Goal: Task Accomplishment & Management: Manage account settings

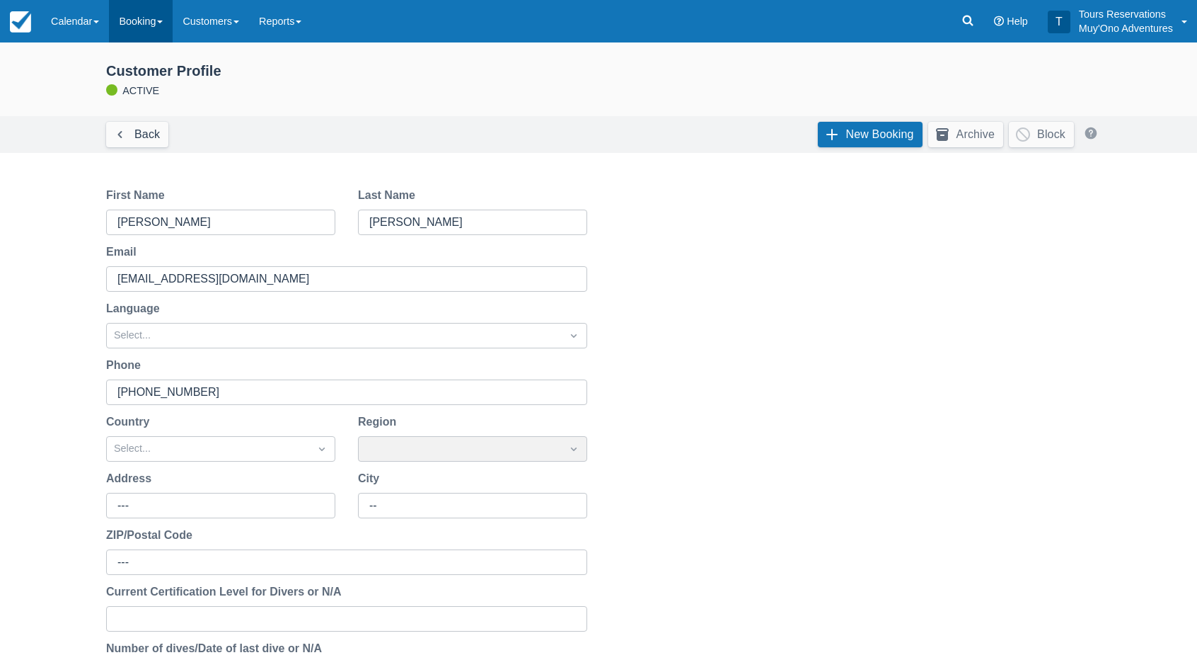
drag, startPoint x: 111, startPoint y: 21, endPoint x: 119, endPoint y: 32, distance: 13.7
click at [109, 21] on link "Calendar" at bounding box center [75, 21] width 68 height 42
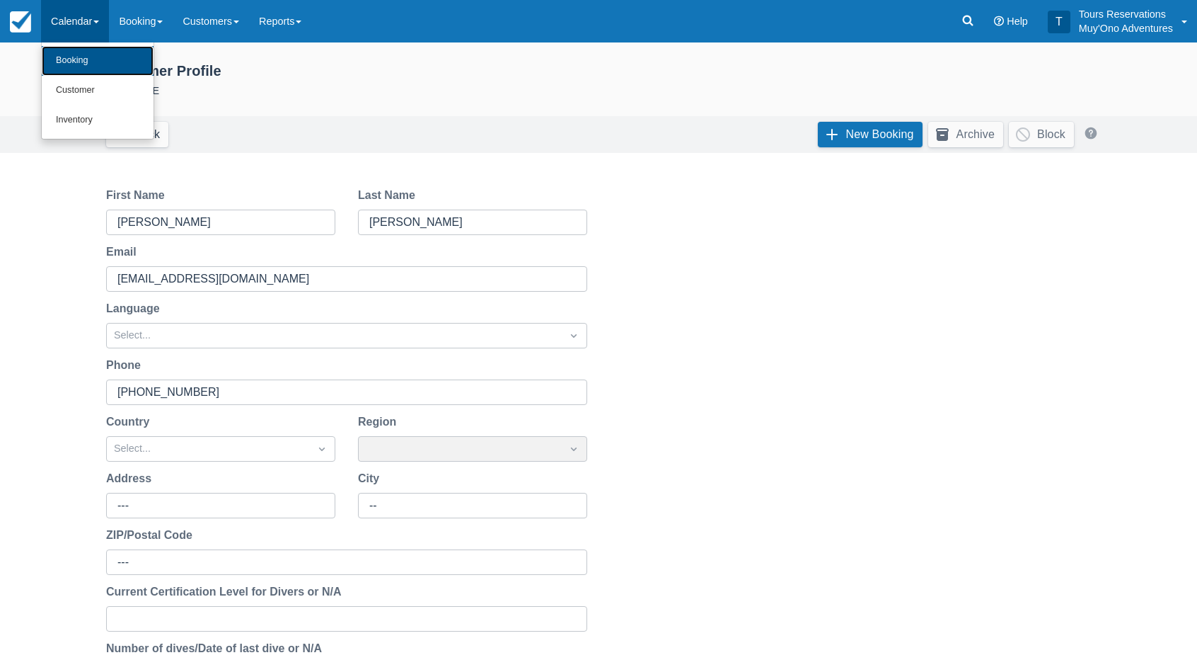
click at [117, 64] on link "Booking" at bounding box center [98, 61] width 112 height 30
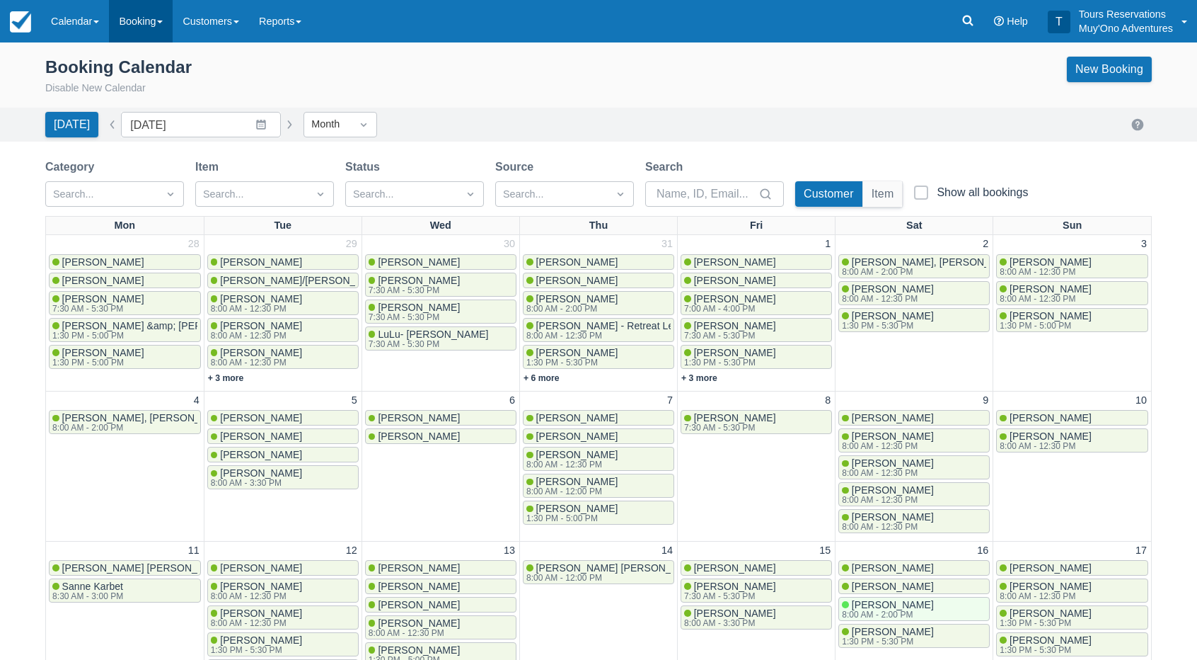
click at [148, 33] on link "Booking" at bounding box center [141, 21] width 64 height 42
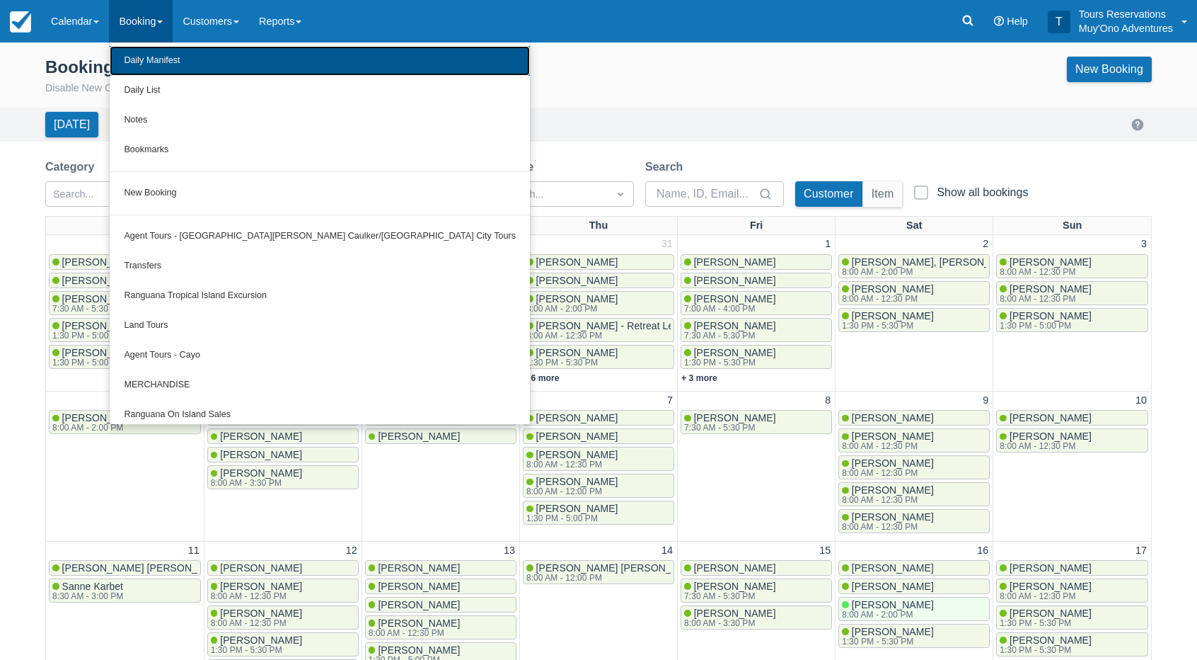
click at [171, 67] on link "Daily Manifest" at bounding box center [320, 61] width 420 height 30
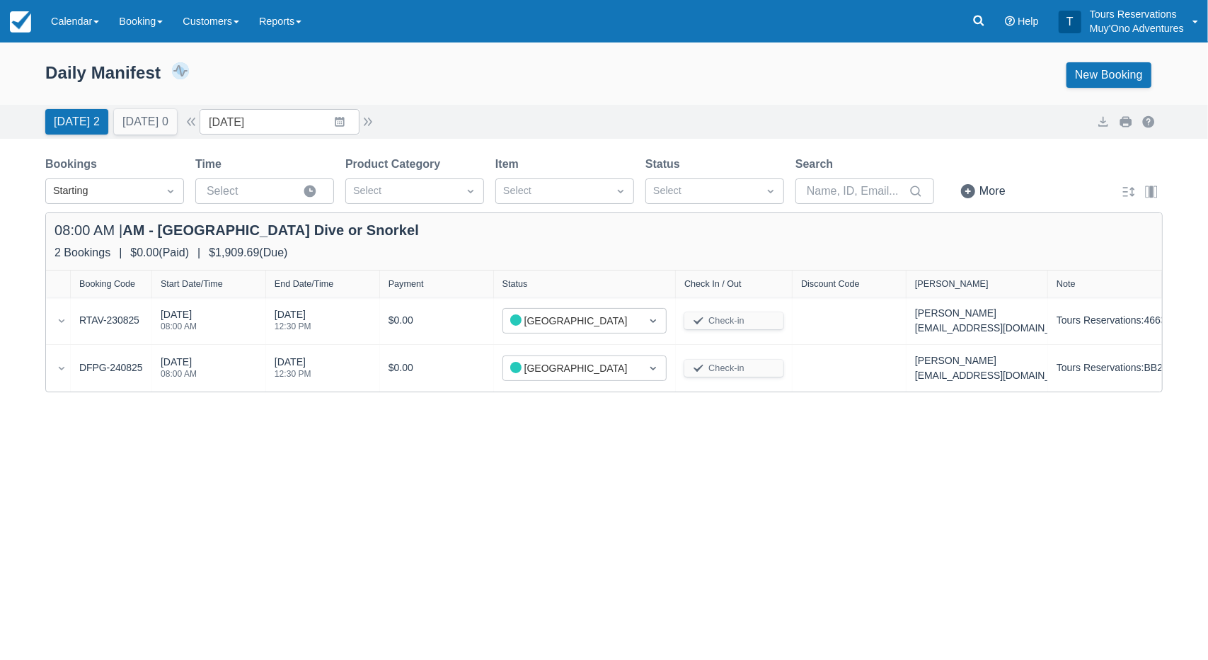
click at [596, 504] on div "Expand rows Daily Manifest 2 Bookings $1,909.69 Booking Revenue View Revenue Re…" at bounding box center [604, 350] width 1208 height 617
click at [144, 120] on button "Tomorrow 0" at bounding box center [145, 121] width 63 height 25
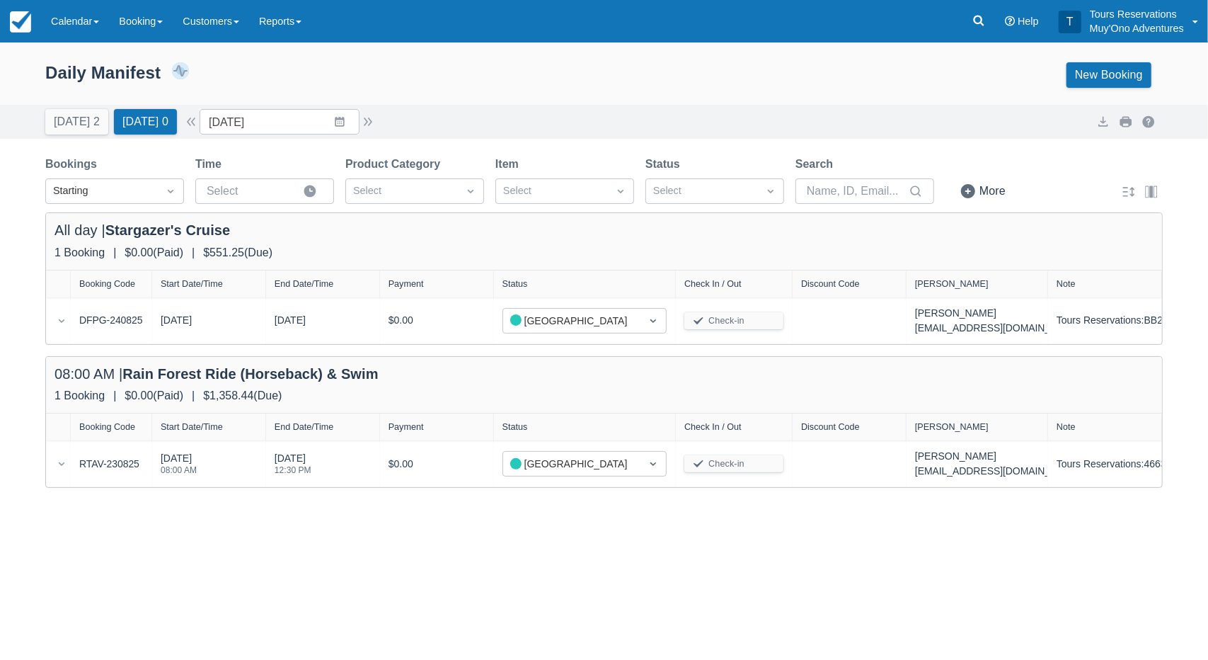
click at [467, 109] on div "Today 2 Tomorrow 0 Date 08/25/25 Navigate forward to interact with the calendar…" at bounding box center [603, 121] width 1117 height 25
click at [519, 66] on div "Daily Manifest 2 Bookings $1,909.69 Booking Revenue View Revenue Report New Boo…" at bounding box center [603, 74] width 1117 height 25
click at [78, 22] on link "Calendar" at bounding box center [75, 21] width 68 height 42
click at [97, 135] on ul "Booking Customer Inventory" at bounding box center [97, 90] width 113 height 97
drag, startPoint x: 100, startPoint y: 121, endPoint x: 85, endPoint y: 125, distance: 15.5
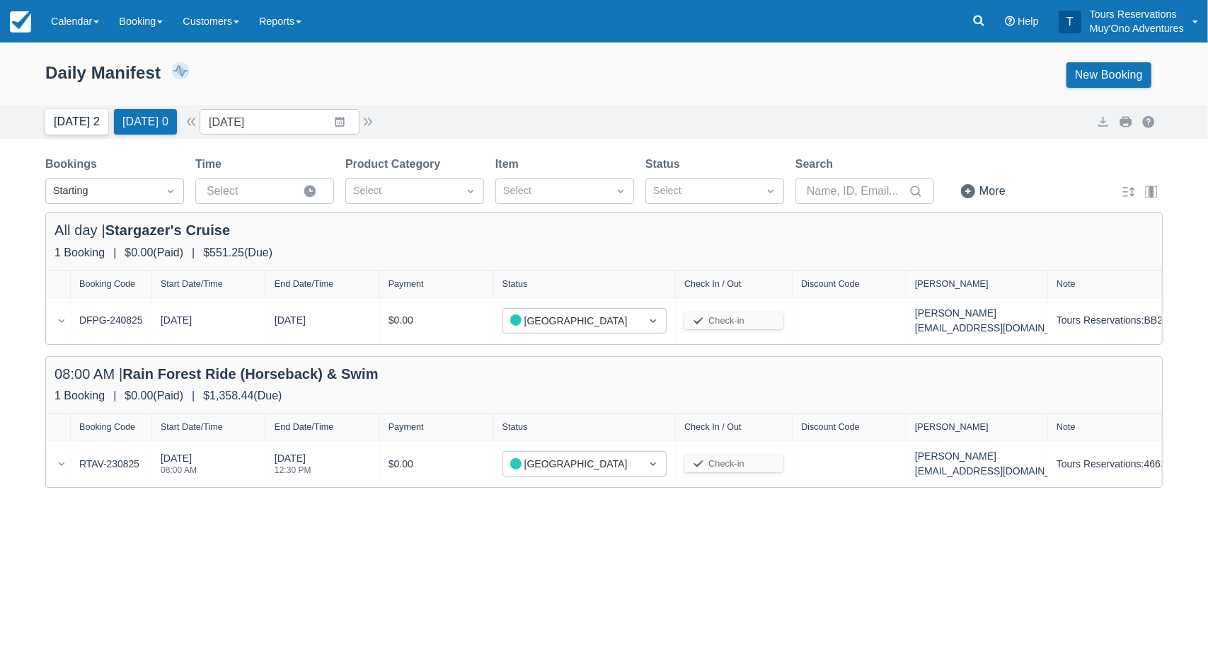
click at [100, 121] on button "Today 2" at bounding box center [76, 121] width 63 height 25
type input "[DATE]"
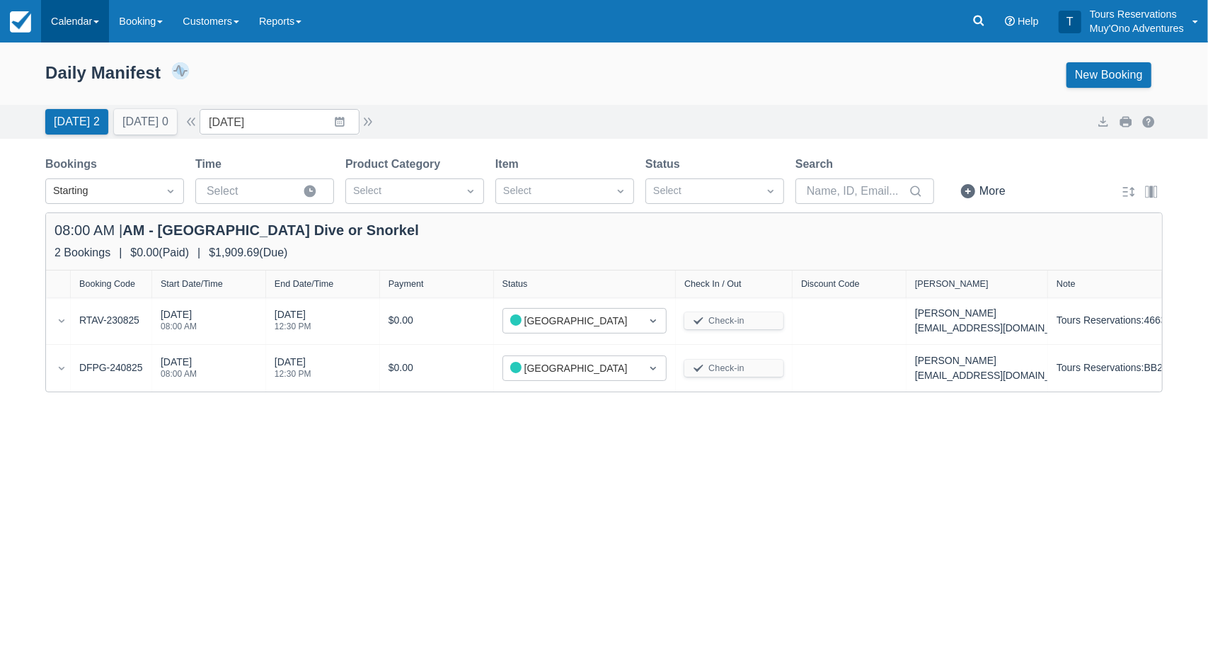
click at [79, 28] on link "Calendar" at bounding box center [75, 21] width 68 height 42
click at [84, 117] on link "Inventory" at bounding box center [98, 120] width 112 height 30
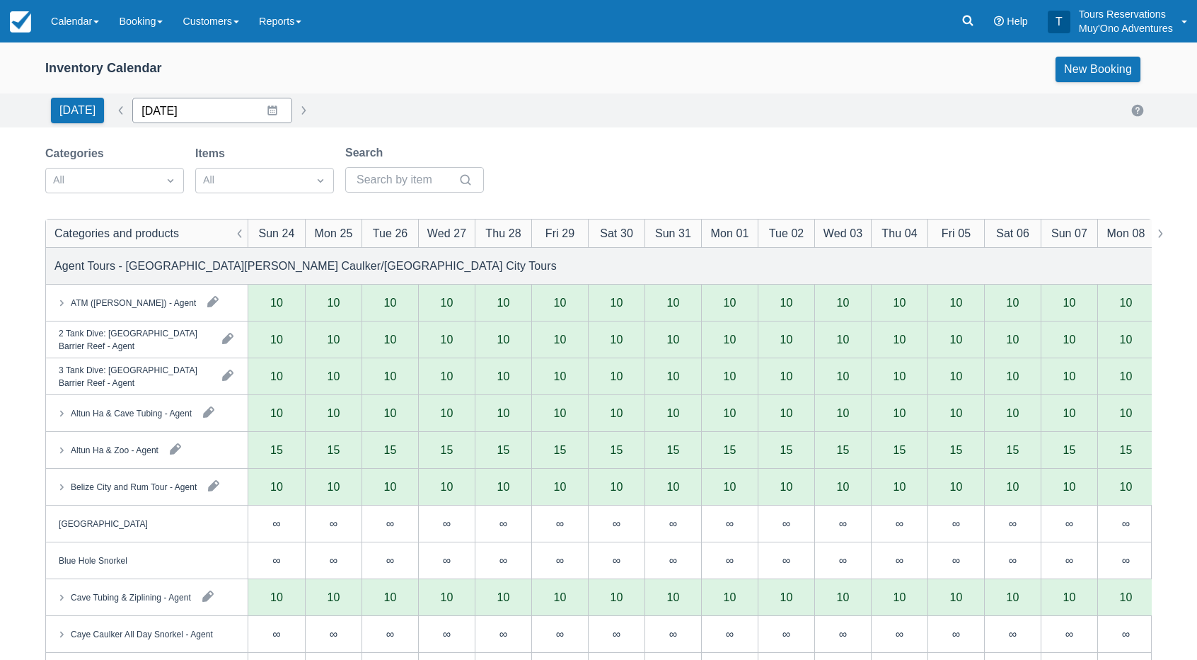
click at [184, 121] on input "[DATE]" at bounding box center [212, 110] width 160 height 25
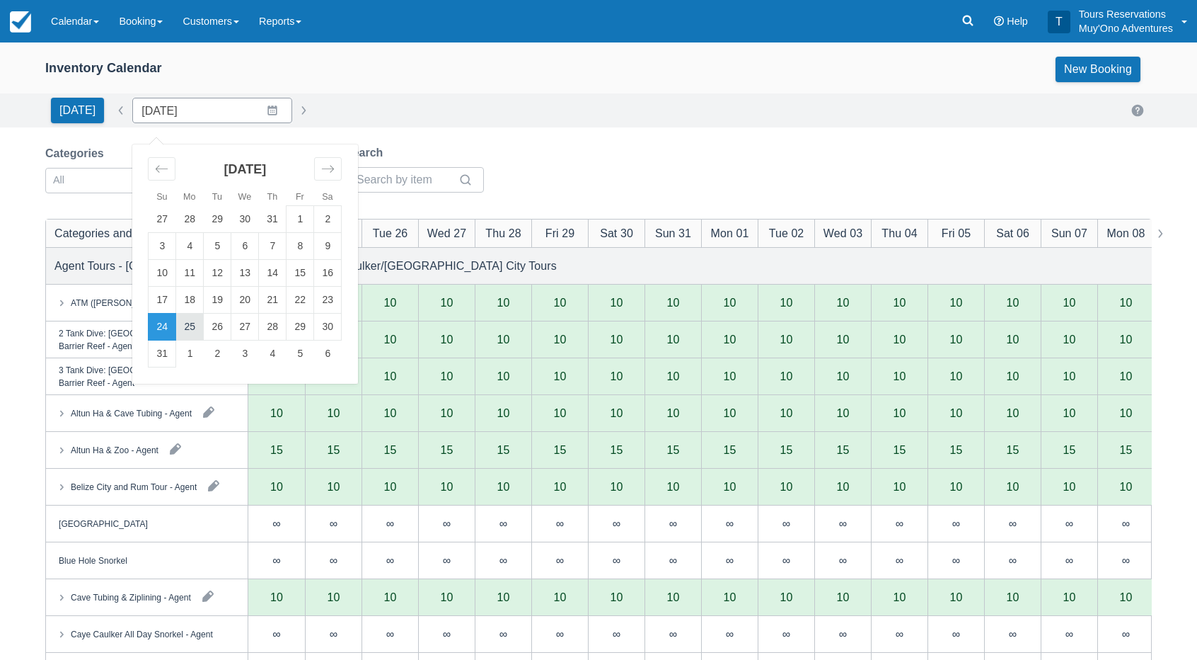
click at [190, 328] on td "25" at bounding box center [190, 327] width 28 height 27
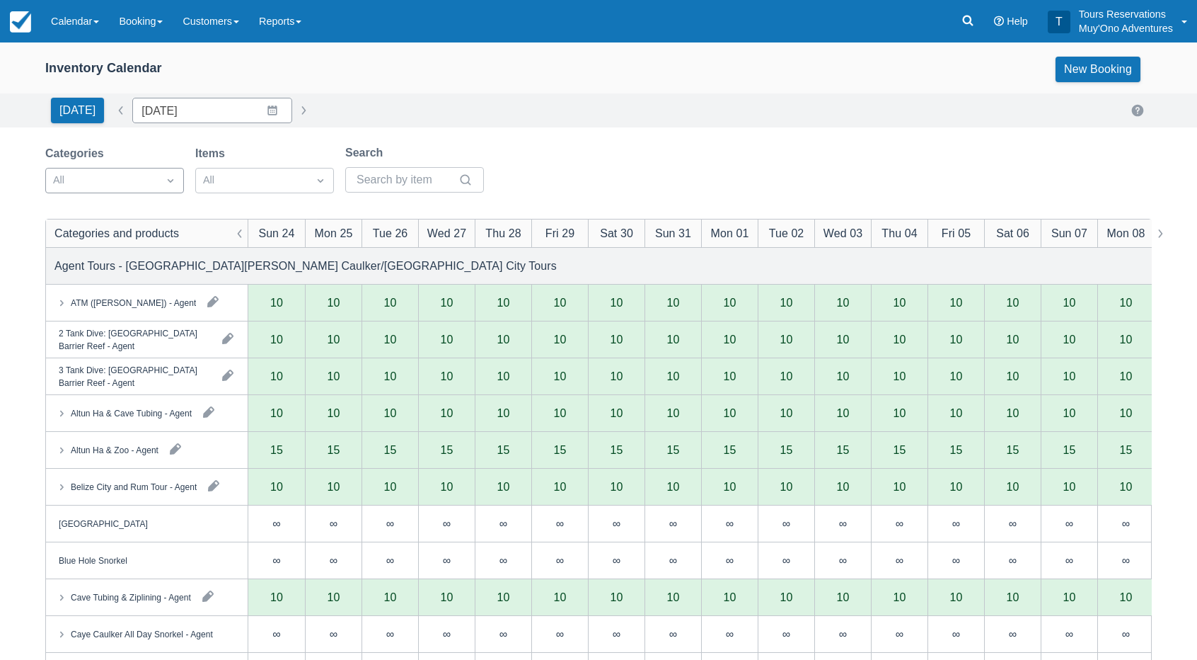
click at [151, 185] on div "All" at bounding box center [102, 180] width 112 height 23
type input "08/25/25"
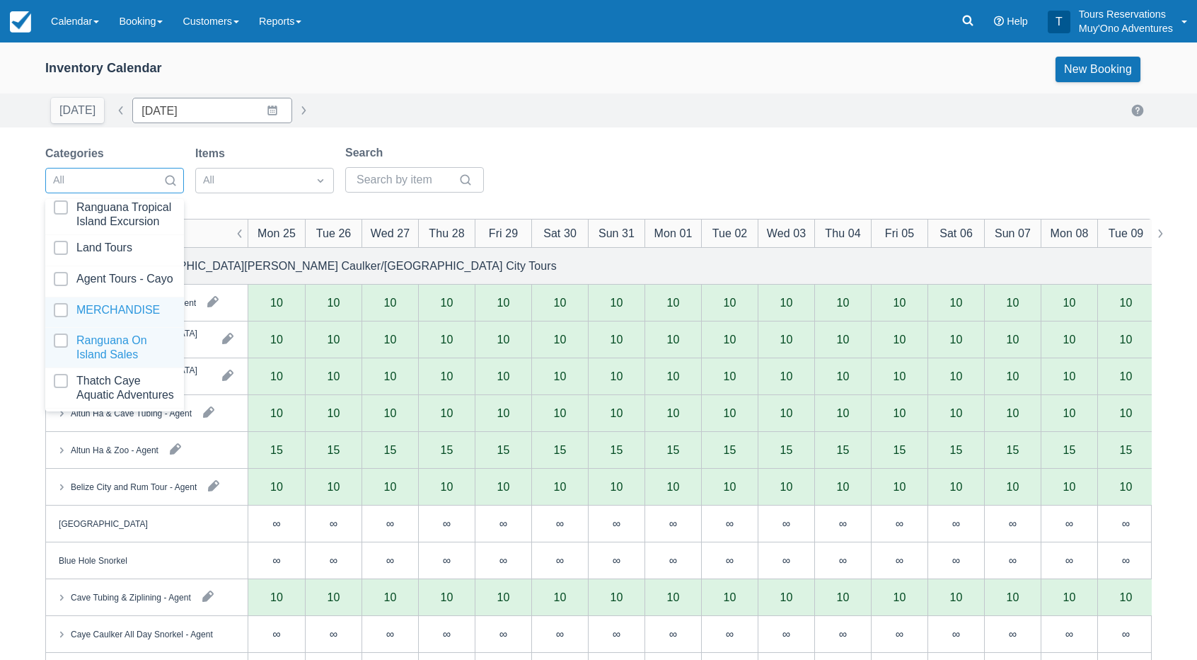
scroll to position [140, 0]
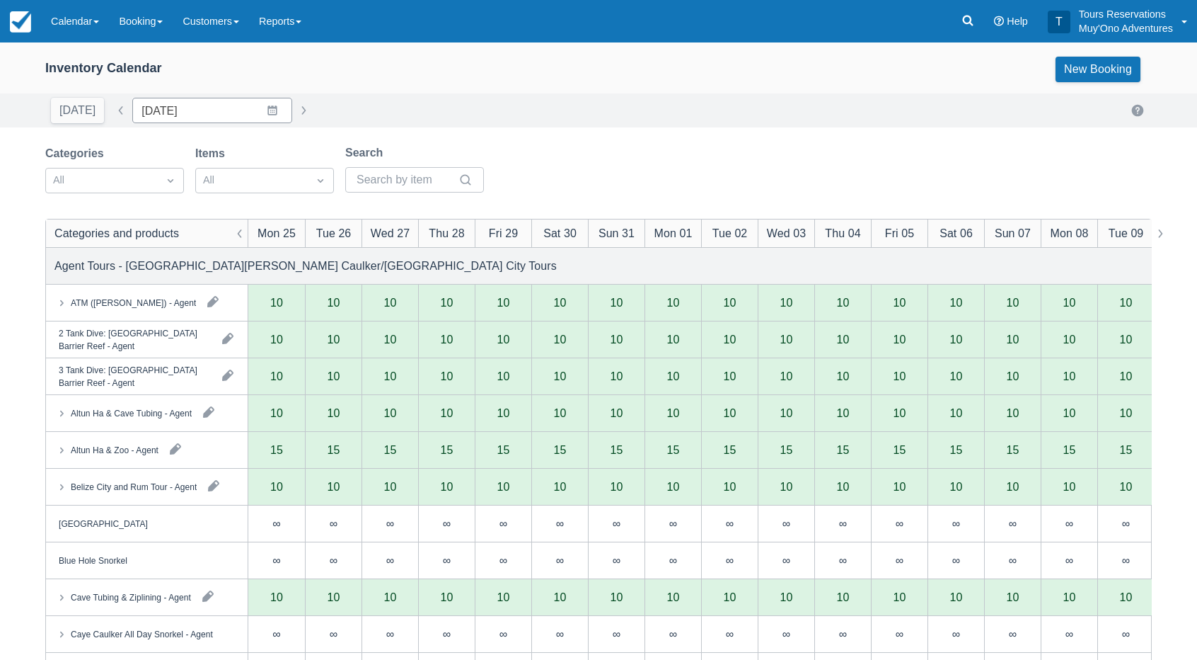
click at [577, 88] on div "Inventory Calendar New Booking" at bounding box center [598, 72] width 1197 height 42
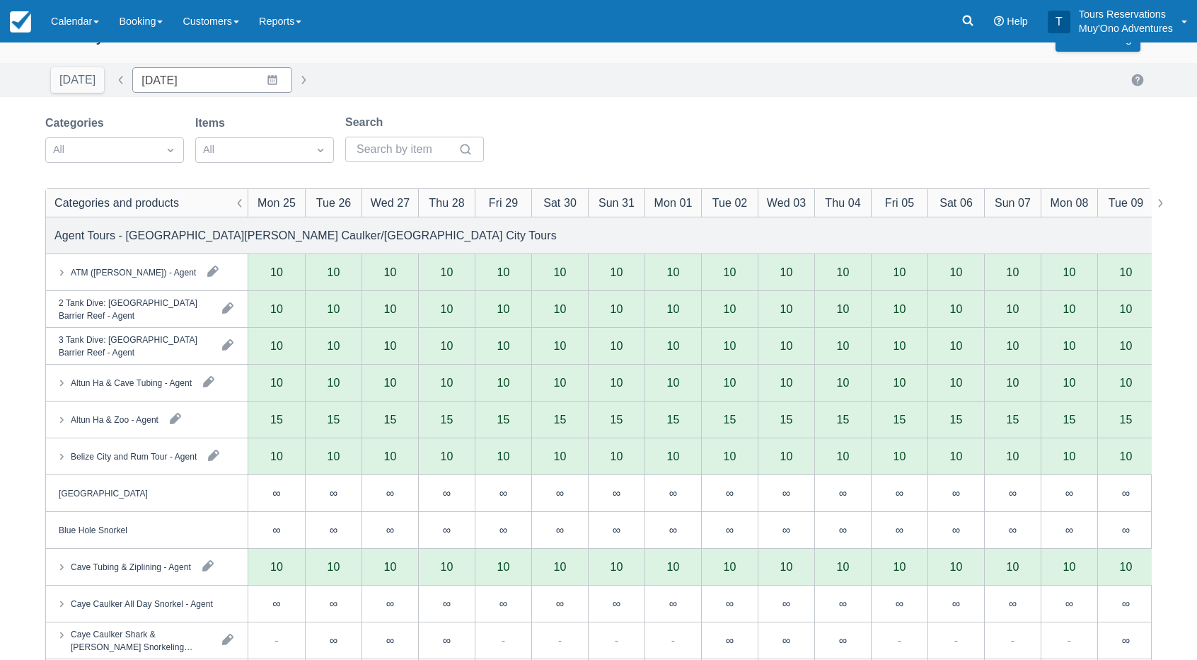
scroll to position [0, 0]
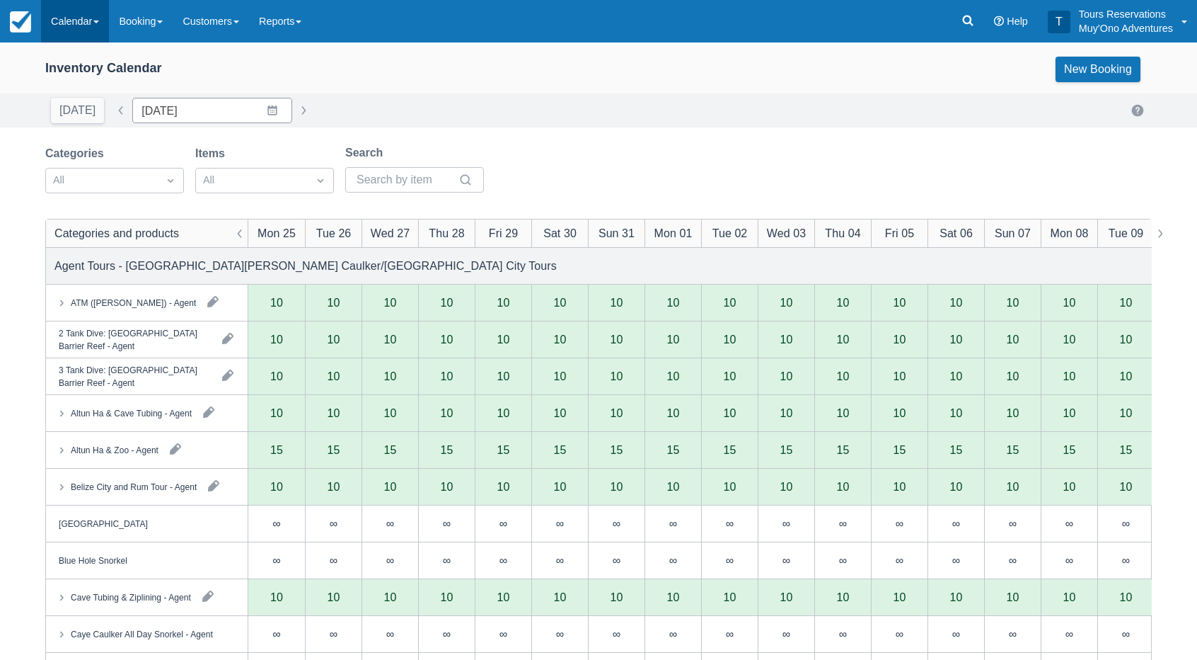
click at [84, 18] on link "Calendar" at bounding box center [75, 21] width 68 height 42
click at [91, 125] on link "Inventory" at bounding box center [98, 120] width 112 height 30
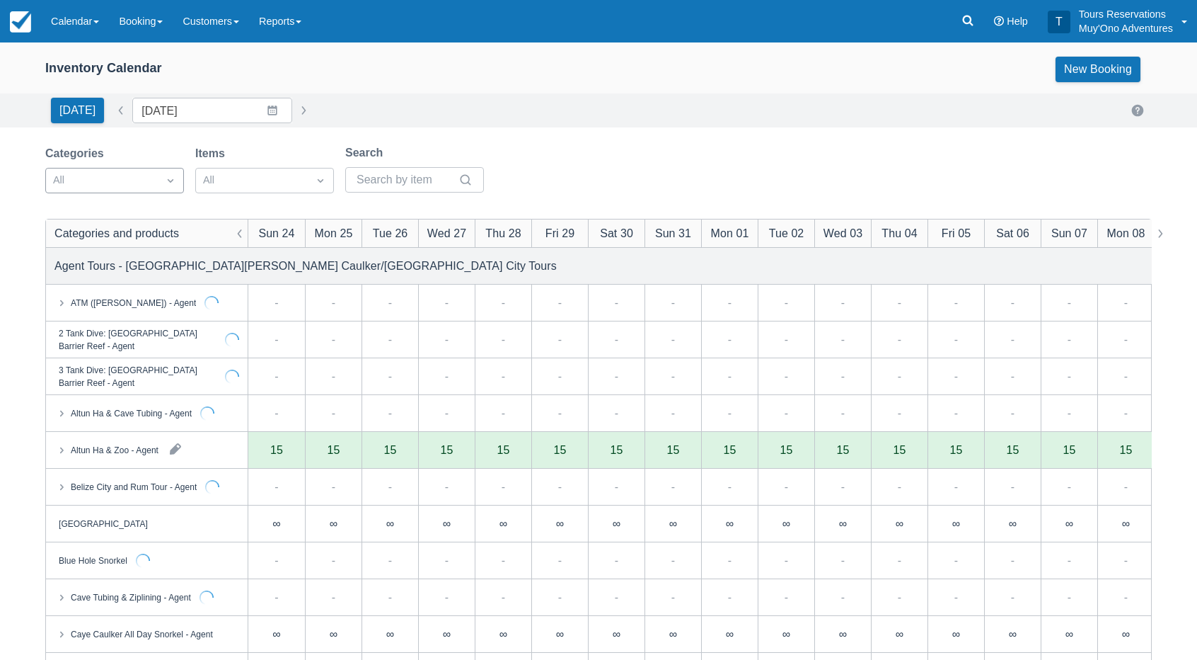
click at [88, 188] on div at bounding box center [102, 180] width 98 height 18
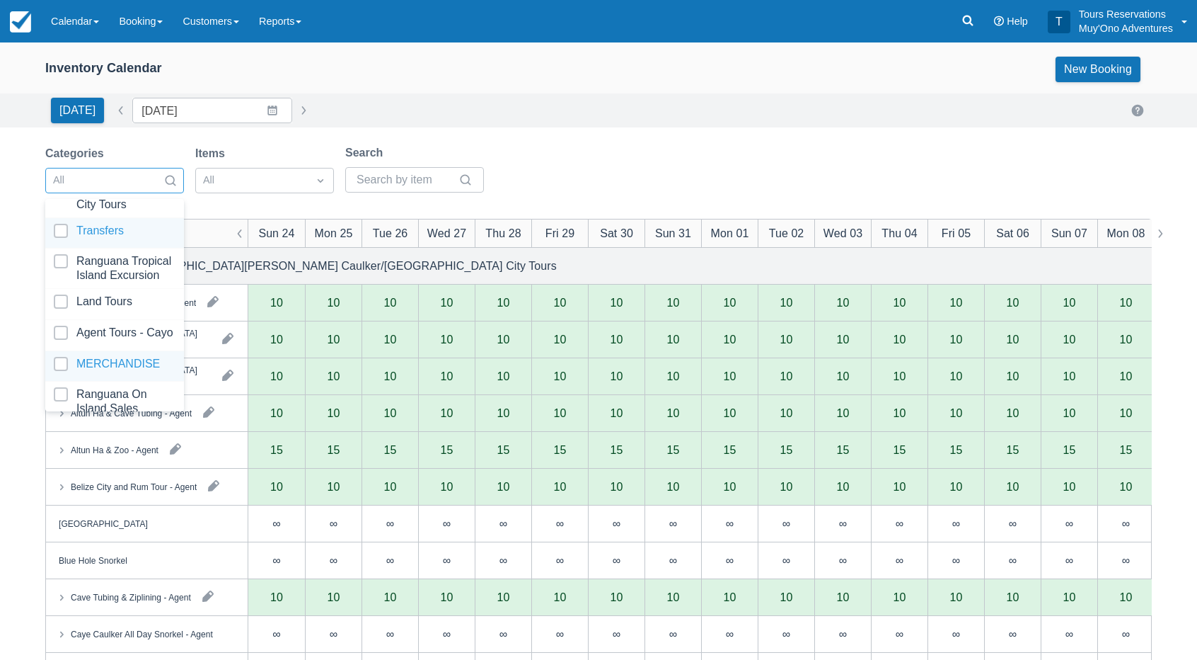
scroll to position [140, 0]
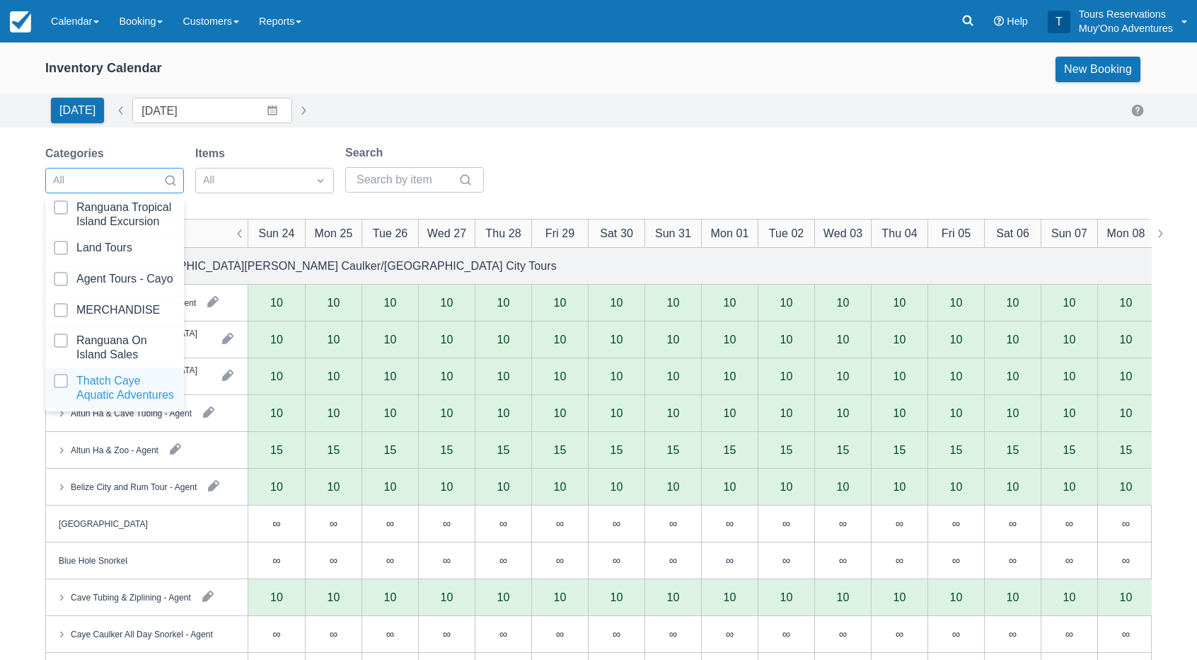
click at [123, 381] on div at bounding box center [115, 388] width 122 height 28
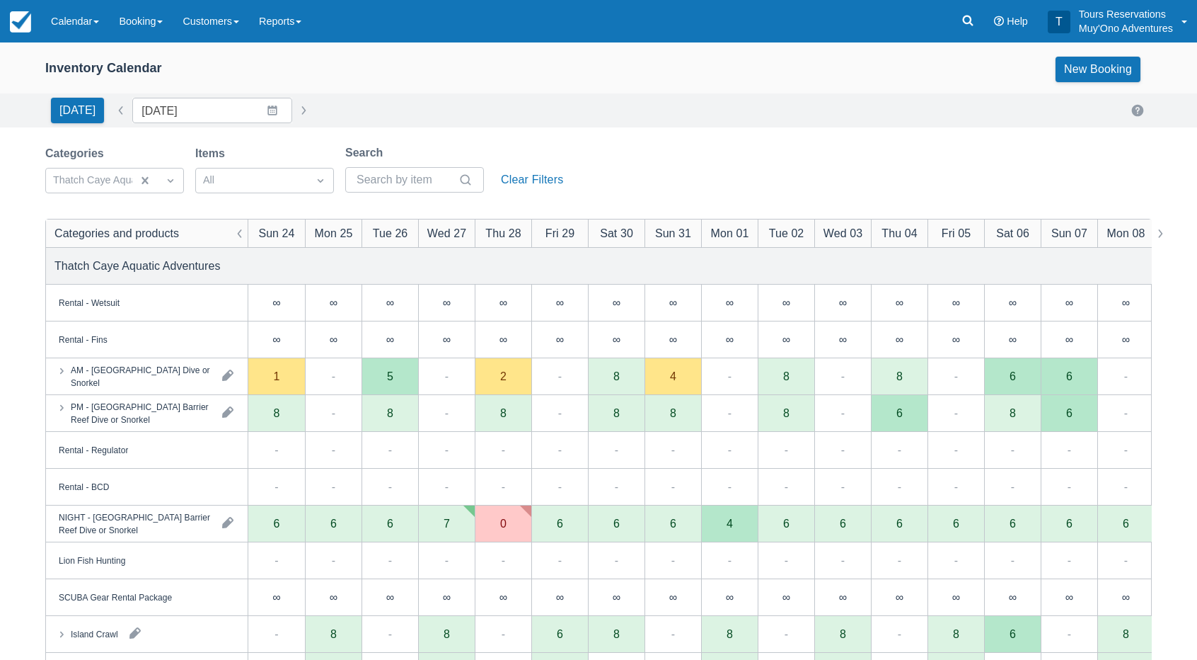
click at [456, 108] on div "[DATE] Date [DATE] Navigate forward to interact with the calendar and select a …" at bounding box center [598, 110] width 1107 height 25
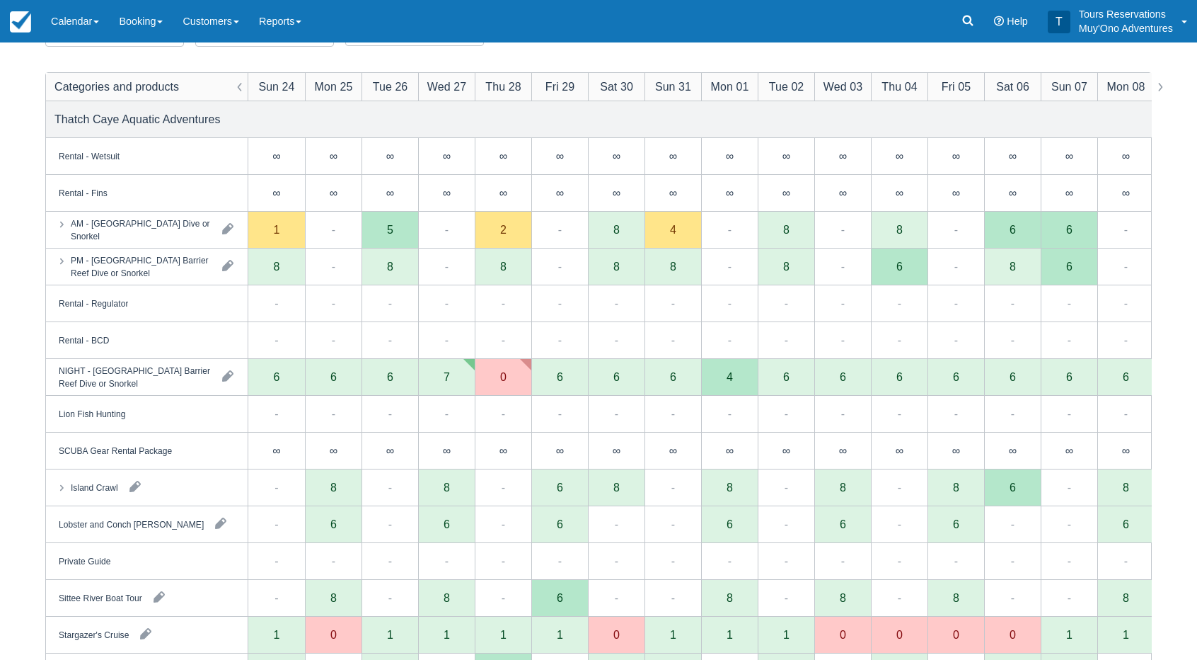
scroll to position [212, 0]
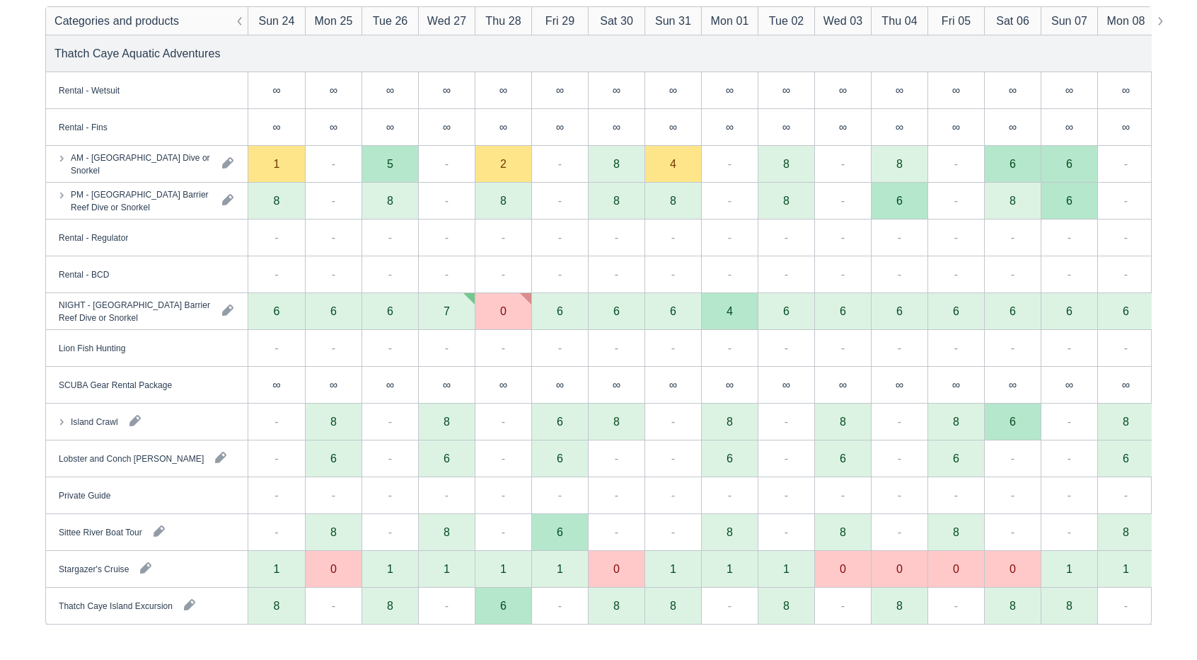
drag, startPoint x: 845, startPoint y: 64, endPoint x: 819, endPoint y: 66, distance: 26.3
click at [845, 64] on div "Thatch Caye Aquatic Adventures" at bounding box center [599, 53] width 1106 height 36
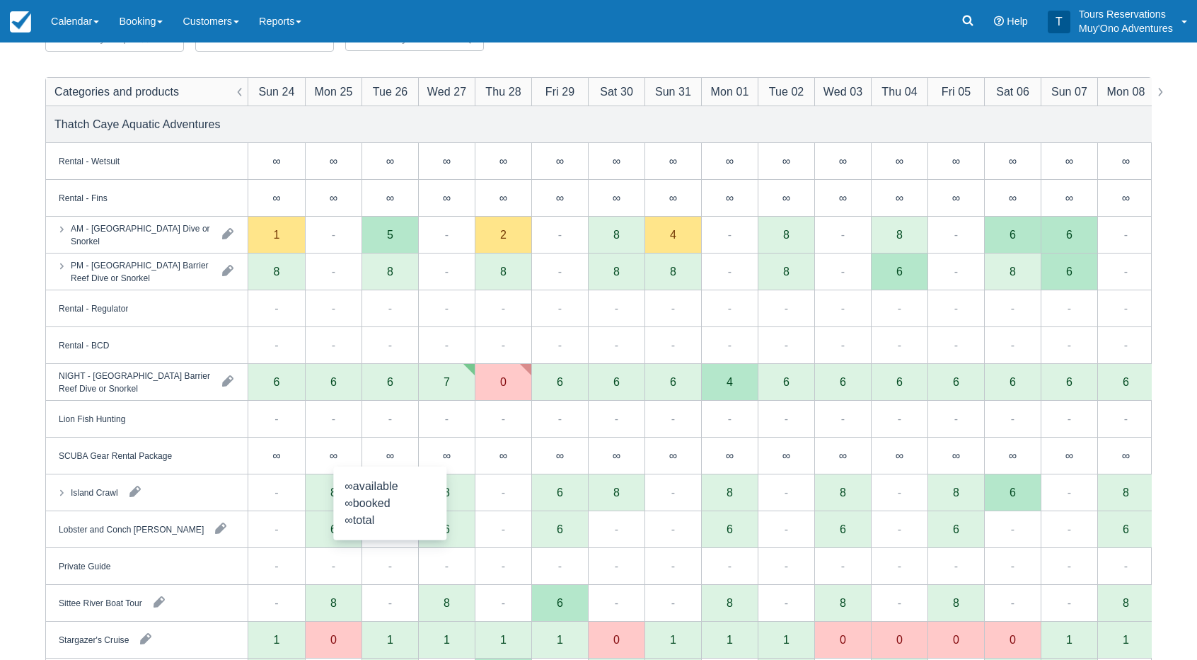
scroll to position [71, 0]
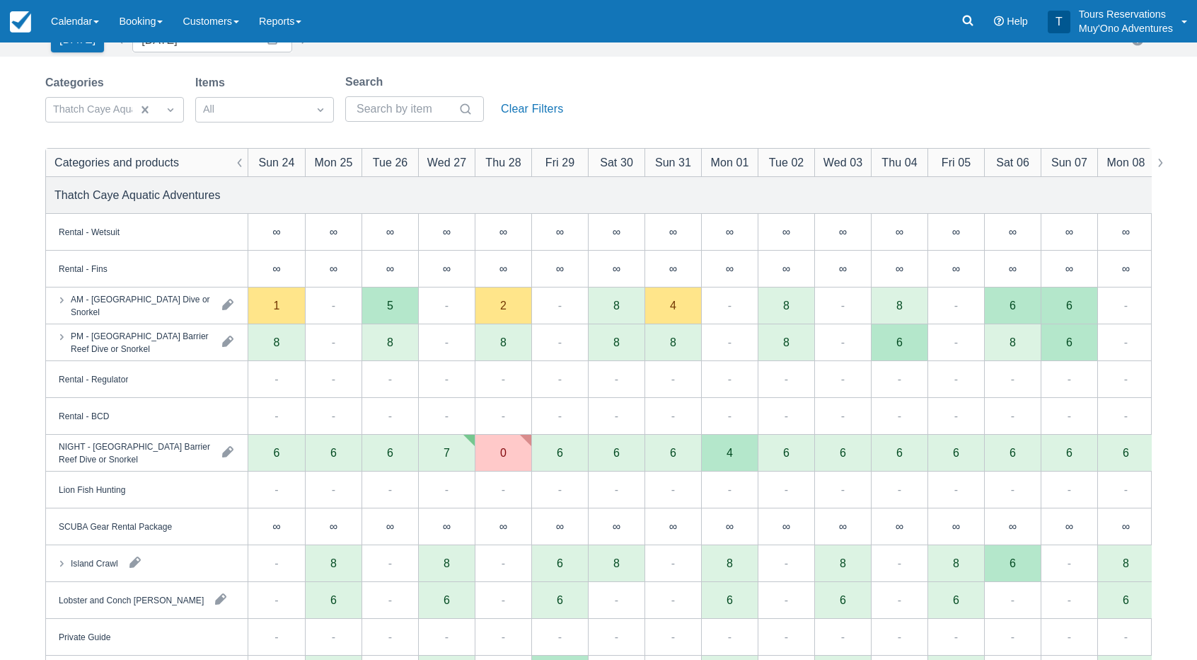
click at [463, 196] on div "Thatch Caye Aquatic Adventures" at bounding box center [599, 195] width 1106 height 36
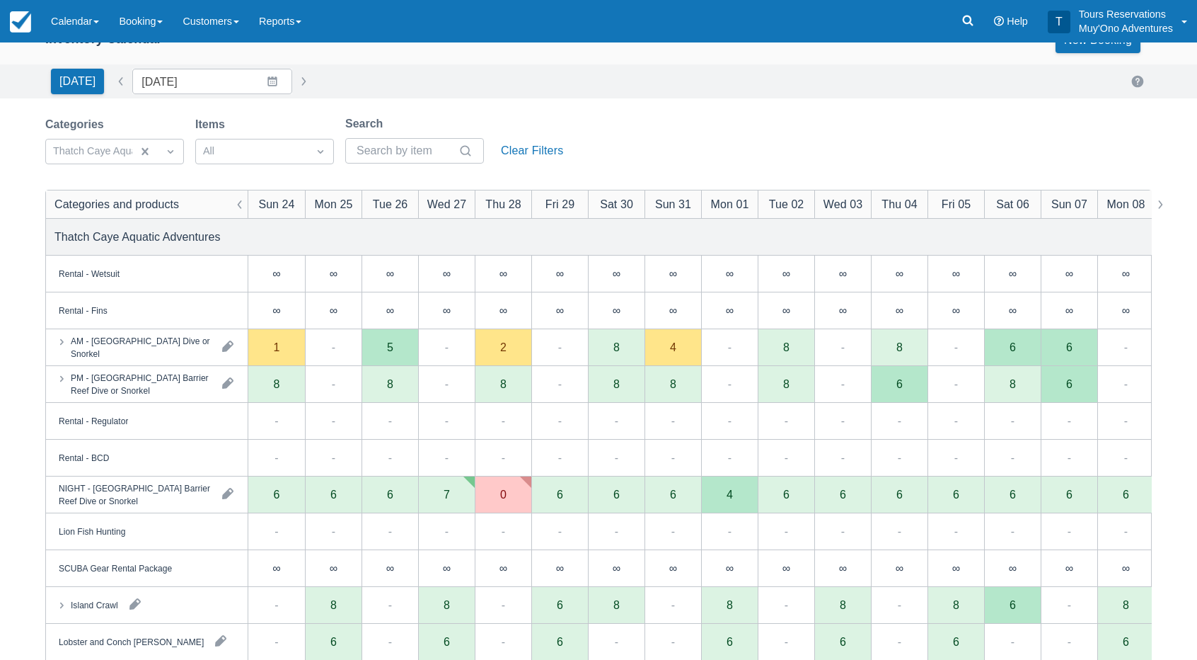
scroll to position [0, 0]
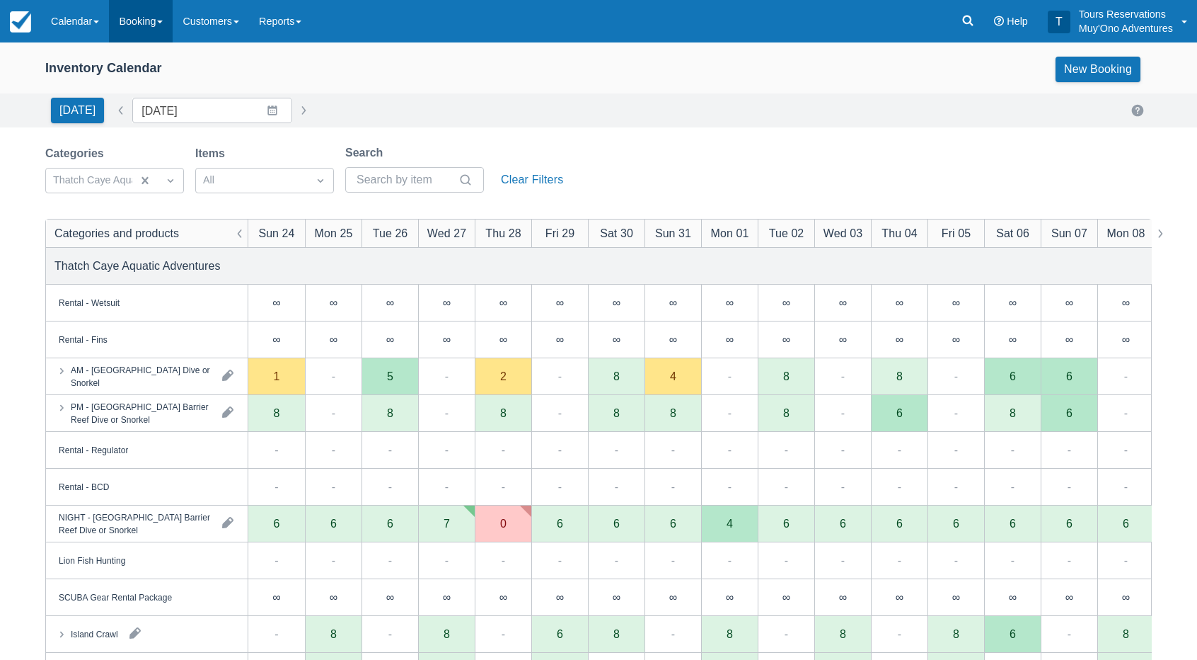
click at [159, 36] on link "Booking" at bounding box center [141, 21] width 64 height 42
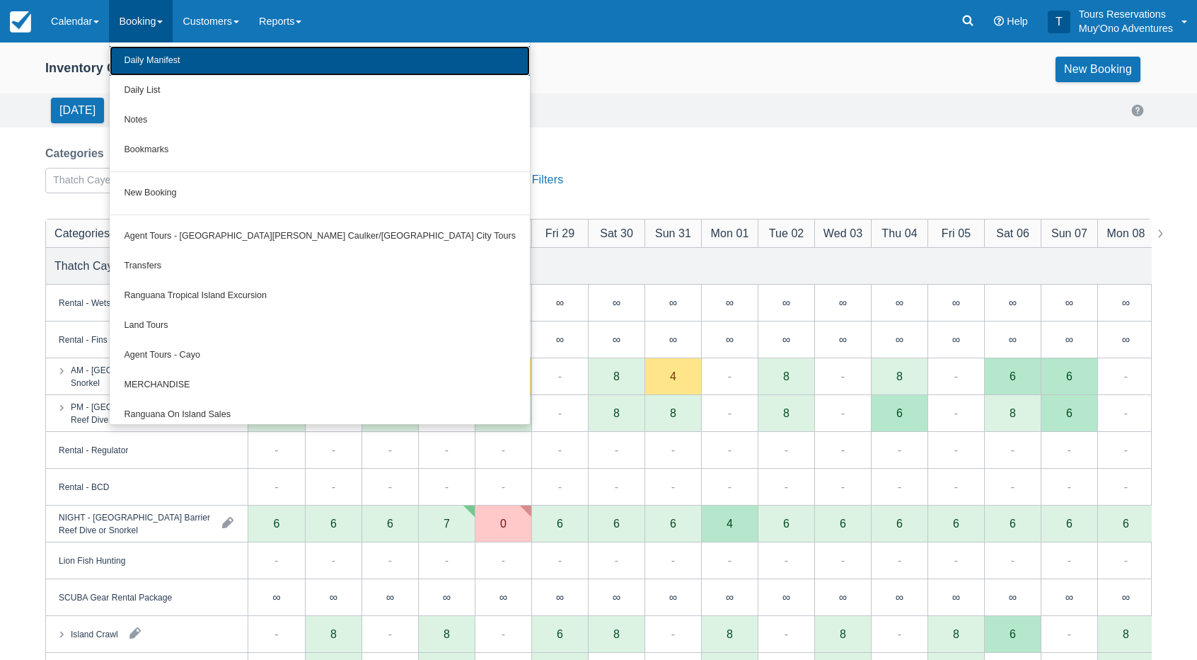
click at [161, 53] on link "Daily Manifest" at bounding box center [320, 61] width 420 height 30
